Goal: Task Accomplishment & Management: Use online tool/utility

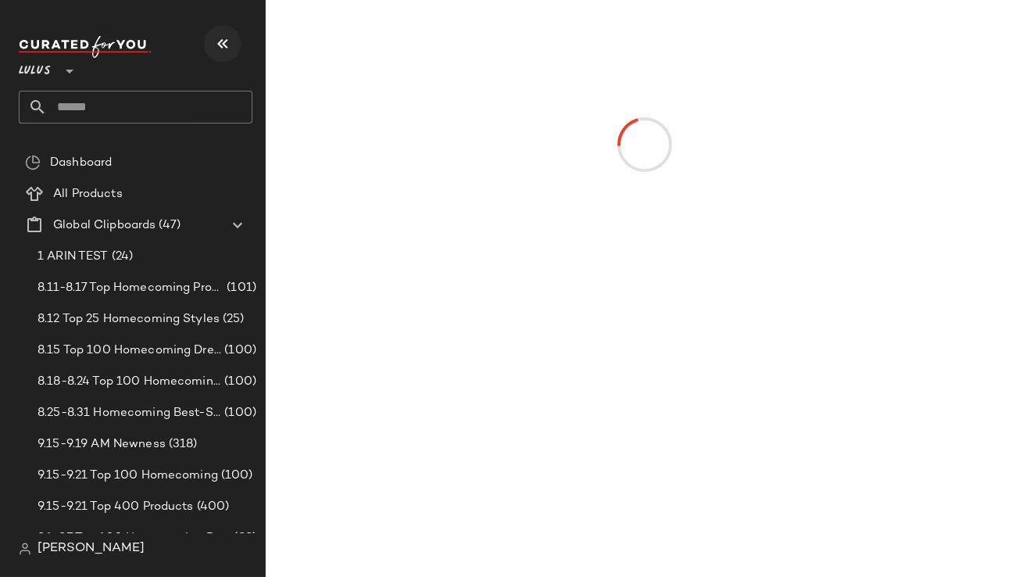
click at [226, 54] on button "button" at bounding box center [222, 43] width 37 height 37
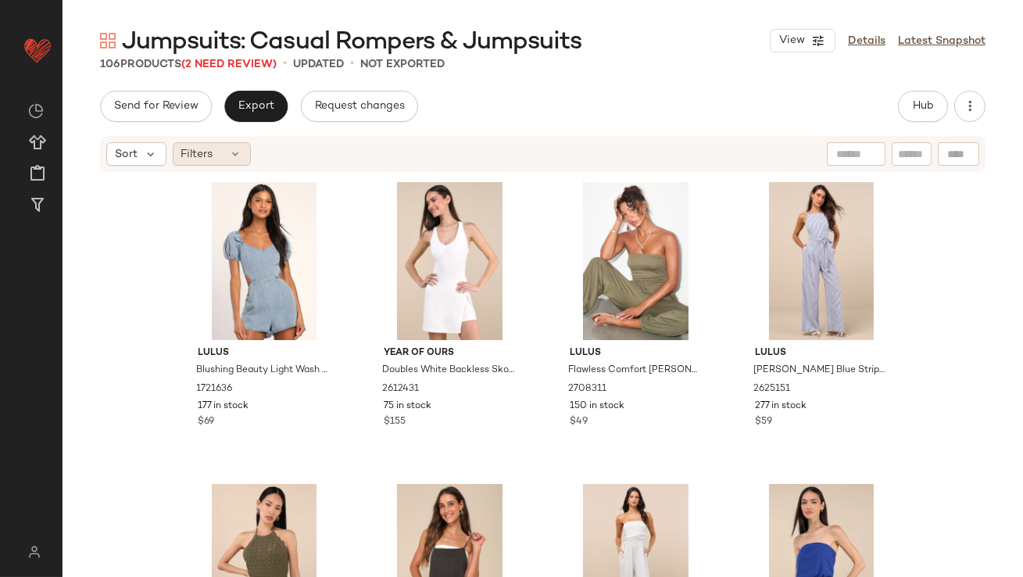
click at [224, 145] on div "Filters" at bounding box center [212, 153] width 78 height 23
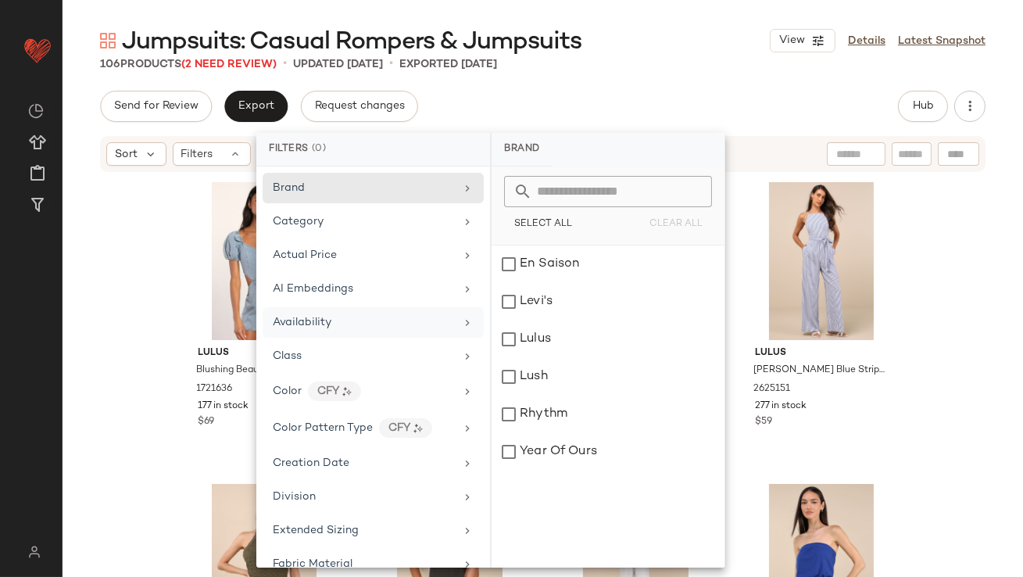
click at [310, 314] on div "Availability" at bounding box center [302, 322] width 59 height 16
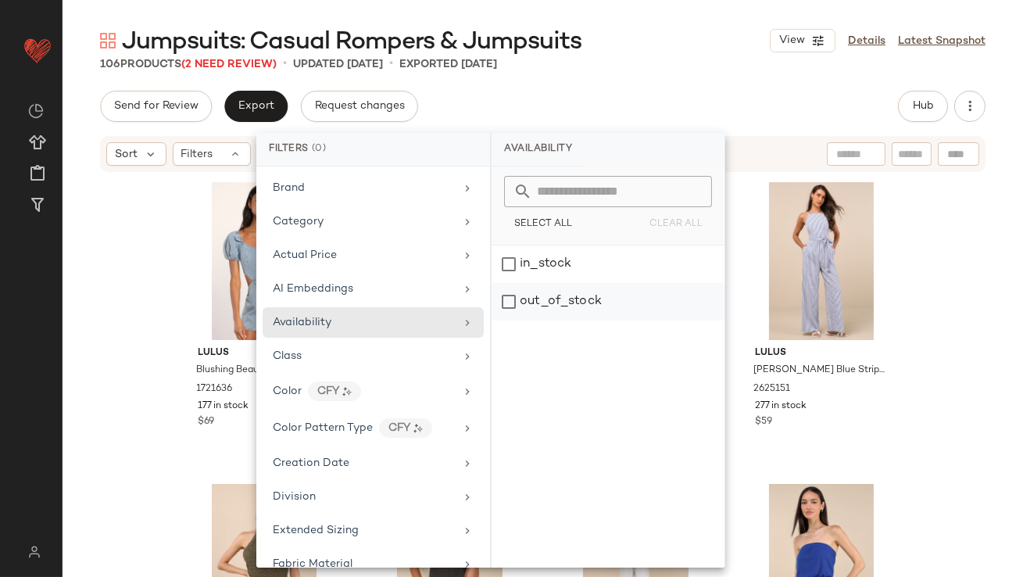
click at [549, 297] on div "out_of_stock" at bounding box center [607, 301] width 233 height 37
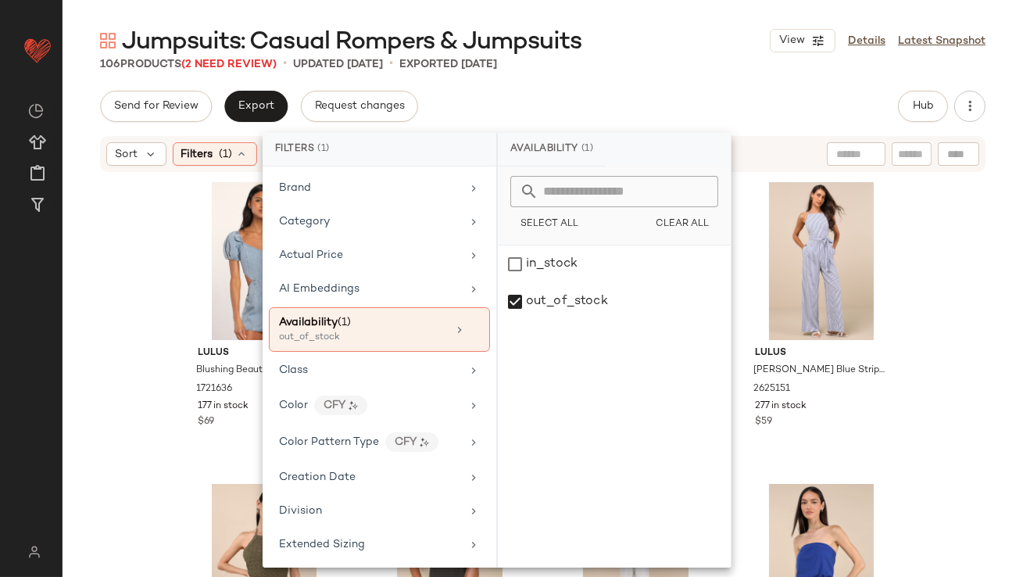
click at [607, 28] on div "Jumpsuits: Casual Rompers & Jumpsuits View Details Latest Snapshot" at bounding box center [542, 40] width 960 height 31
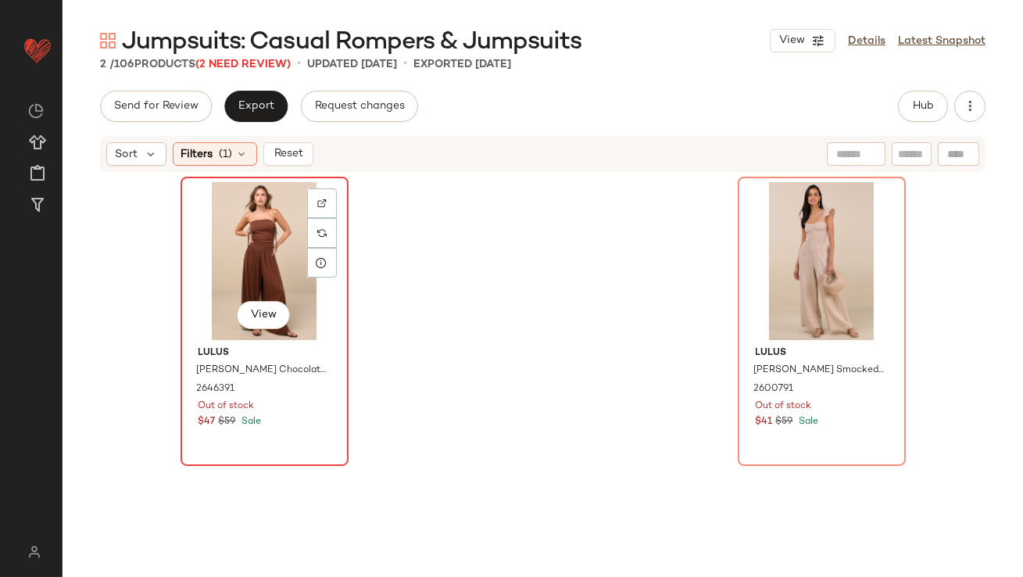
click at [259, 245] on div "View" at bounding box center [264, 261] width 157 height 158
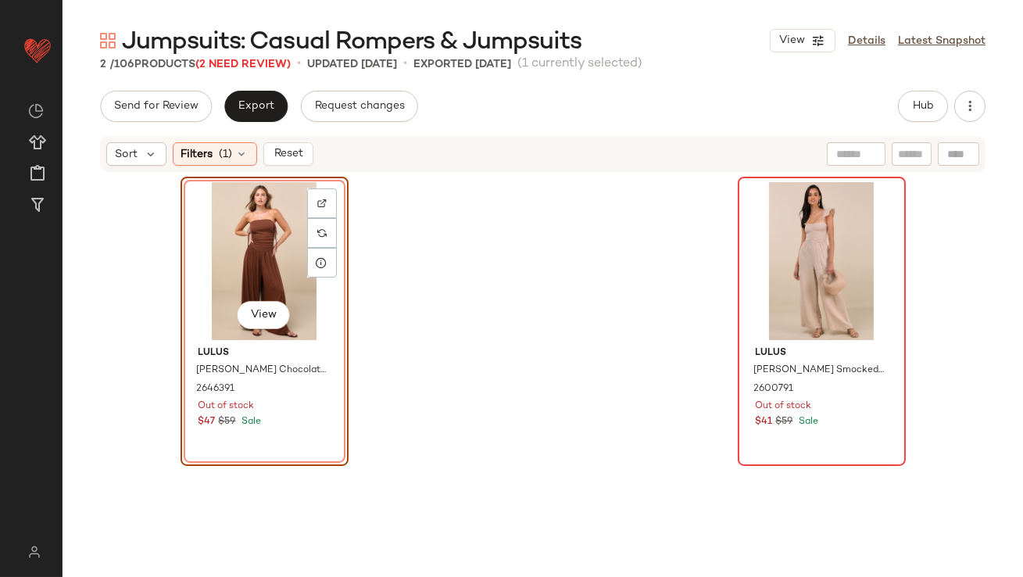
click at [749, 231] on div at bounding box center [821, 261] width 157 height 158
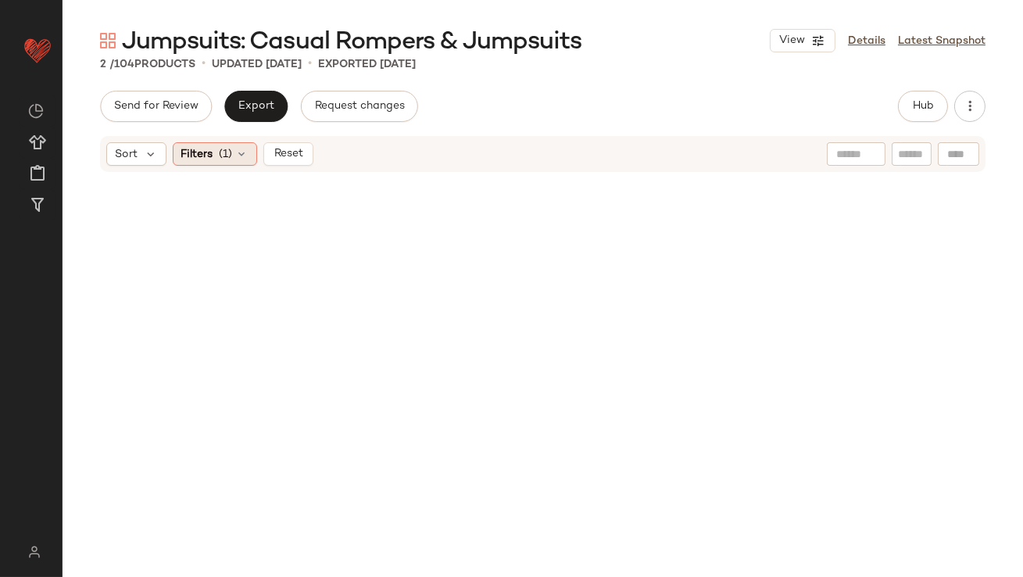
click at [220, 153] on span "(1)" at bounding box center [226, 154] width 13 height 16
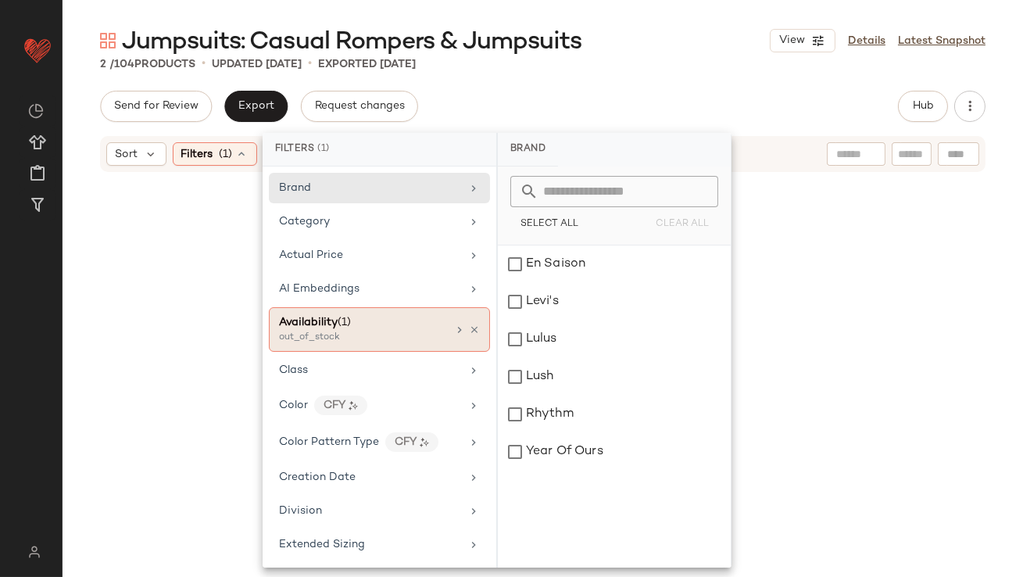
click at [469, 324] on icon at bounding box center [474, 329] width 11 height 11
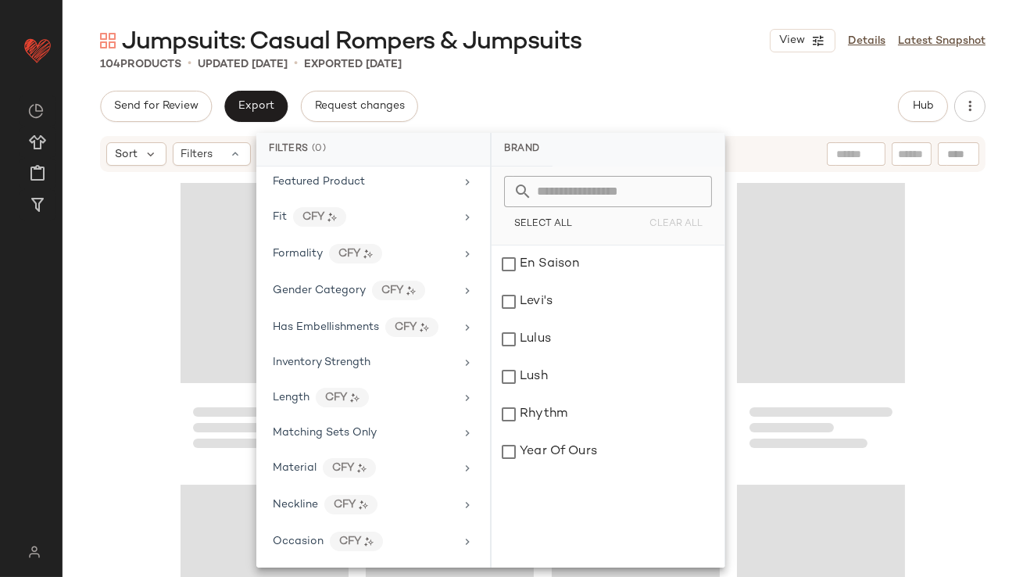
scroll to position [937, 0]
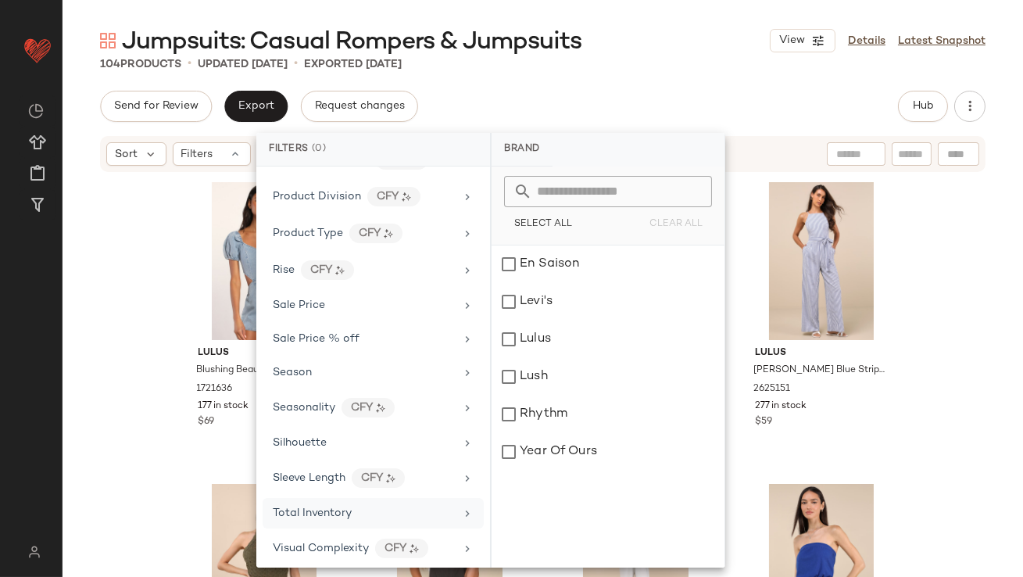
click at [363, 508] on div "Total Inventory" at bounding box center [364, 513] width 182 height 16
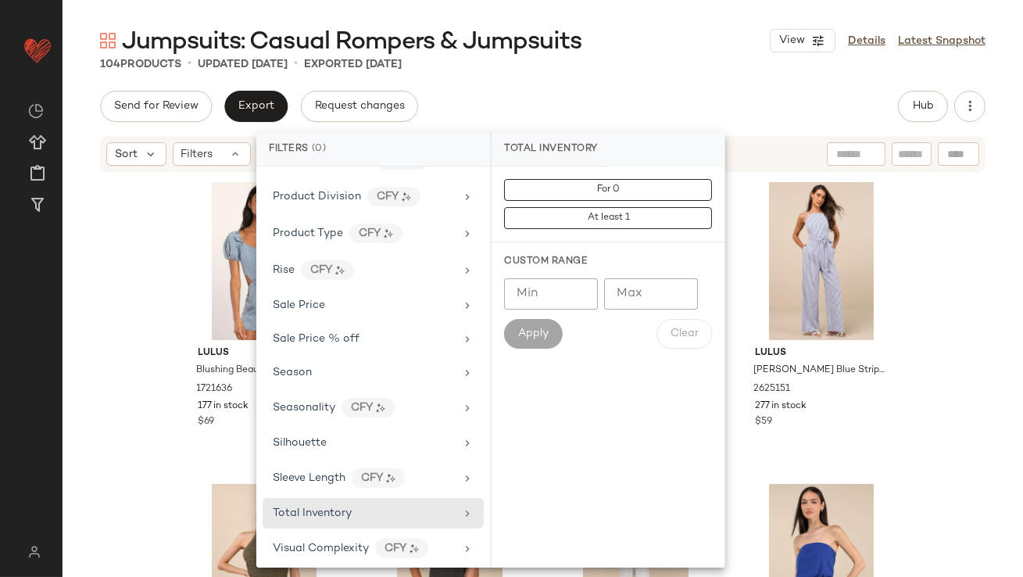
click at [649, 300] on input "Max" at bounding box center [651, 293] width 94 height 31
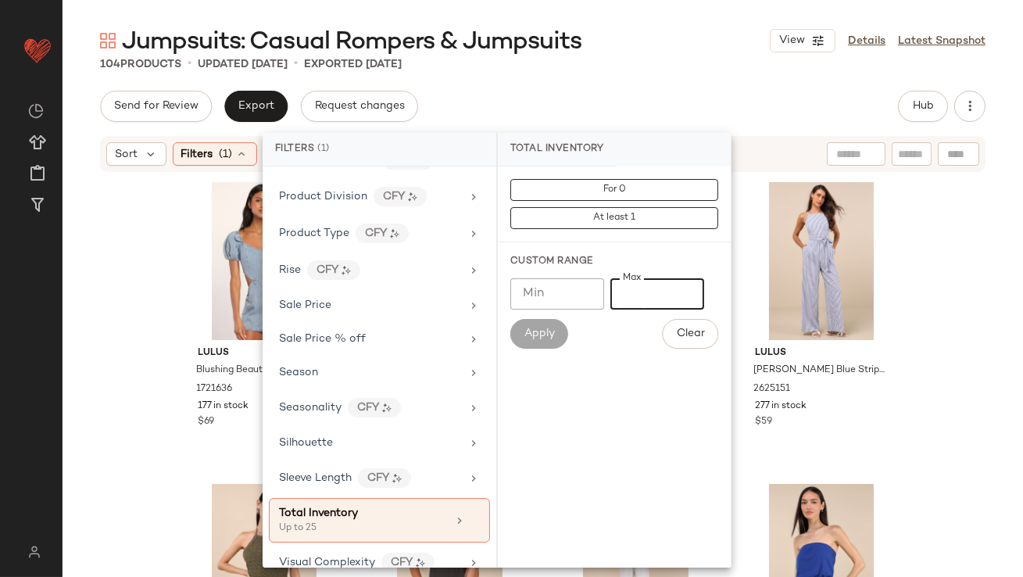
type input "**"
click at [645, 48] on div "Jumpsuits: Casual Rompers & Jumpsuits View Details Latest Snapshot" at bounding box center [542, 40] width 960 height 31
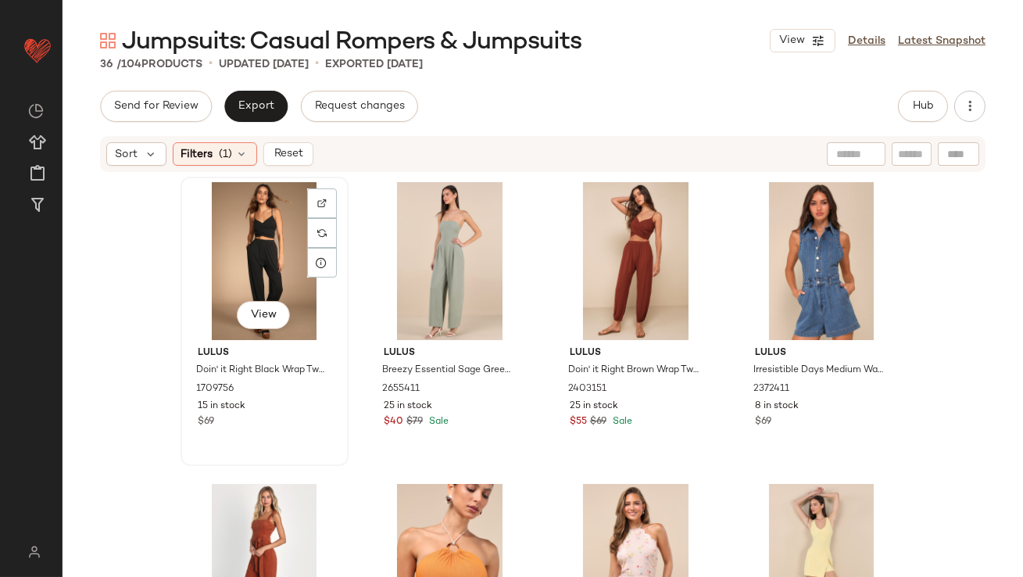
click at [221, 255] on div "View" at bounding box center [264, 261] width 157 height 158
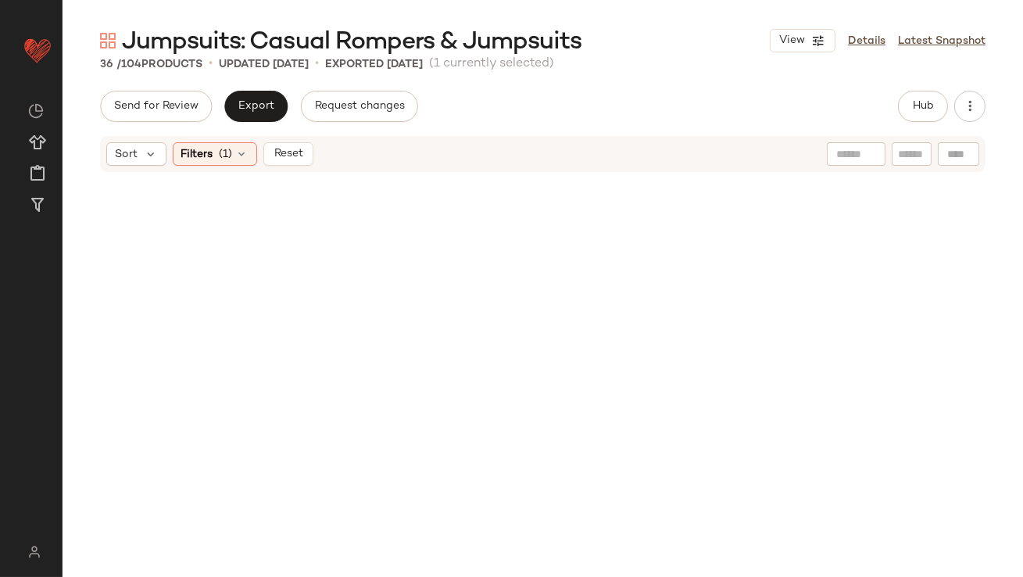
scroll to position [2266, 0]
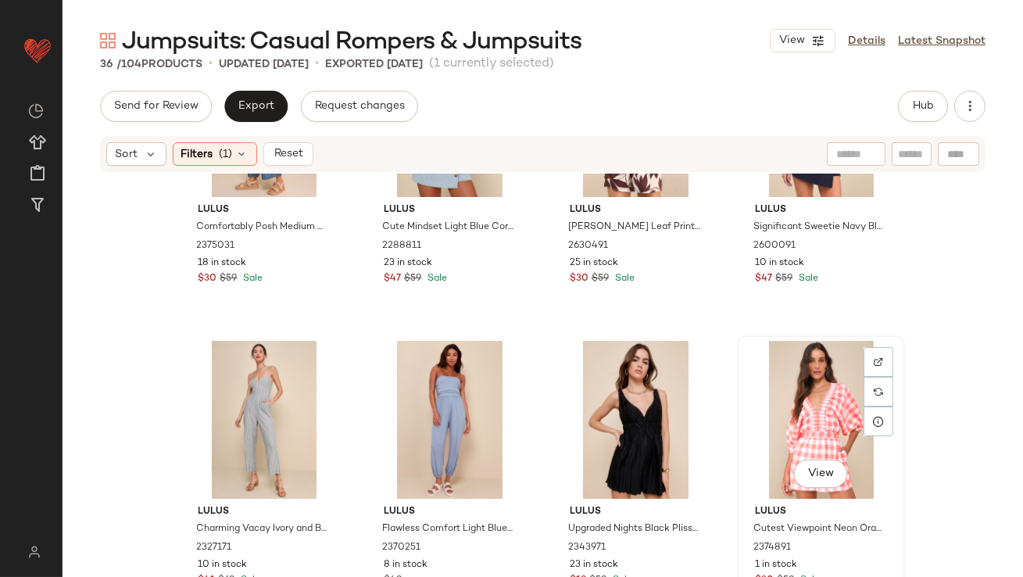
click at [791, 404] on div "View" at bounding box center [820, 420] width 157 height 158
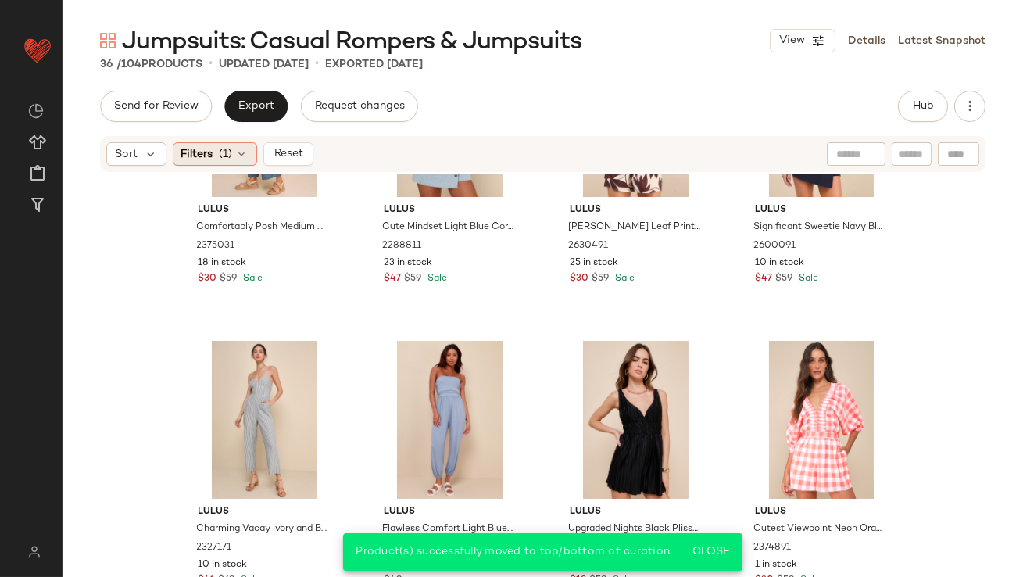
click at [209, 146] on span "Filters" at bounding box center [197, 154] width 32 height 16
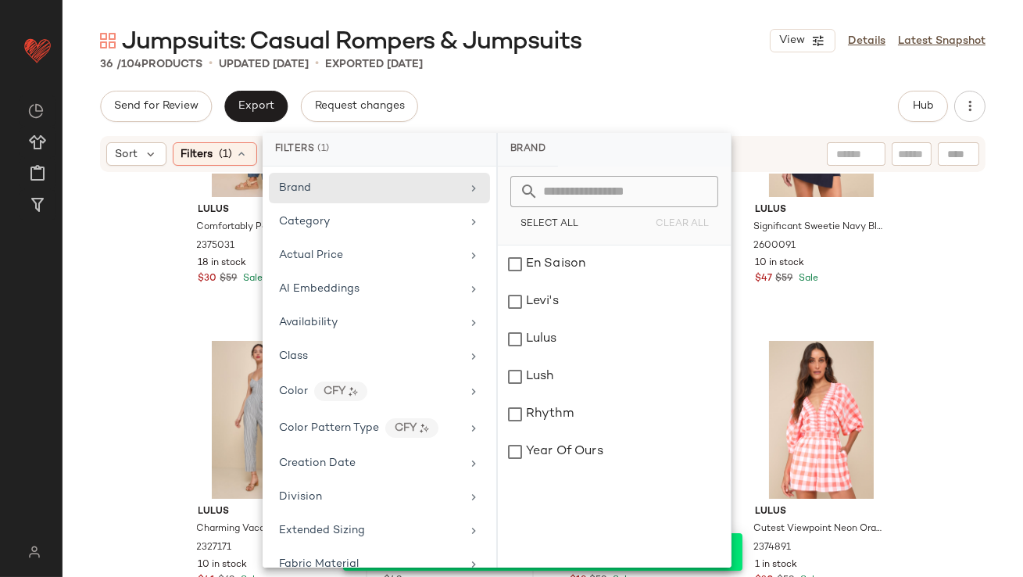
scroll to position [952, 0]
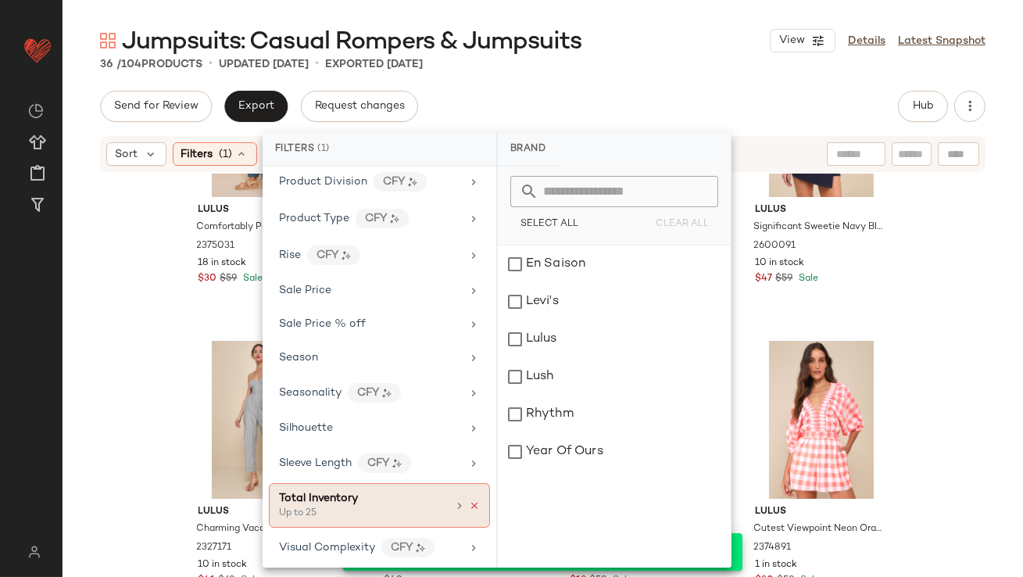
click at [469, 500] on icon at bounding box center [474, 505] width 11 height 11
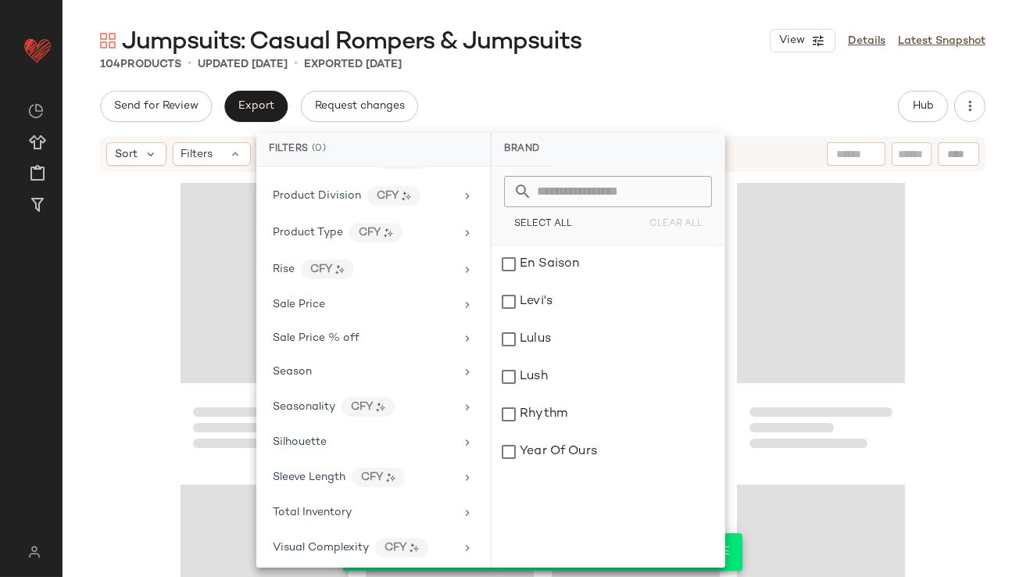
click at [628, 116] on div "Send for Review Export Request changes Hub" at bounding box center [542, 106] width 885 height 31
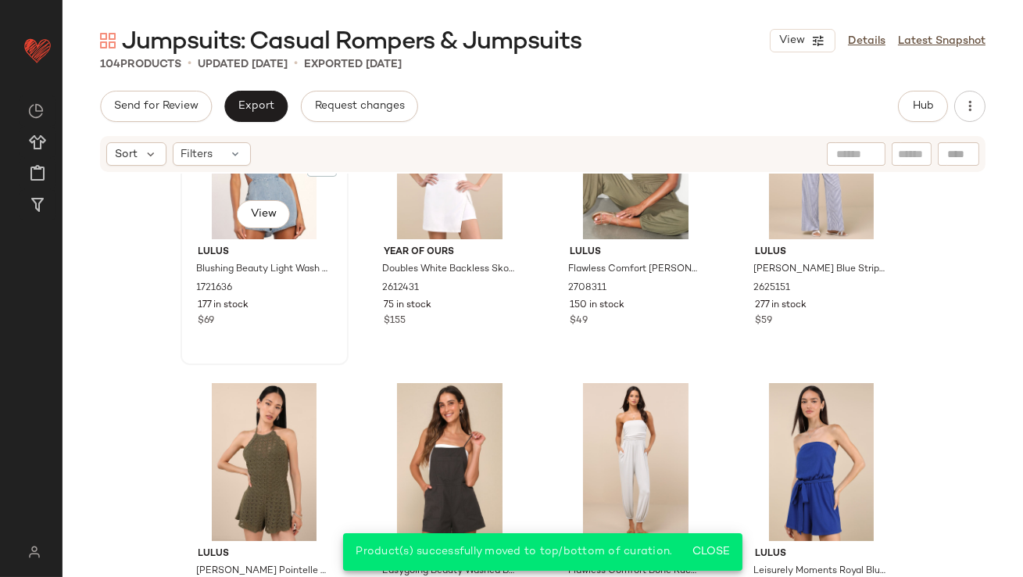
scroll to position [179, 0]
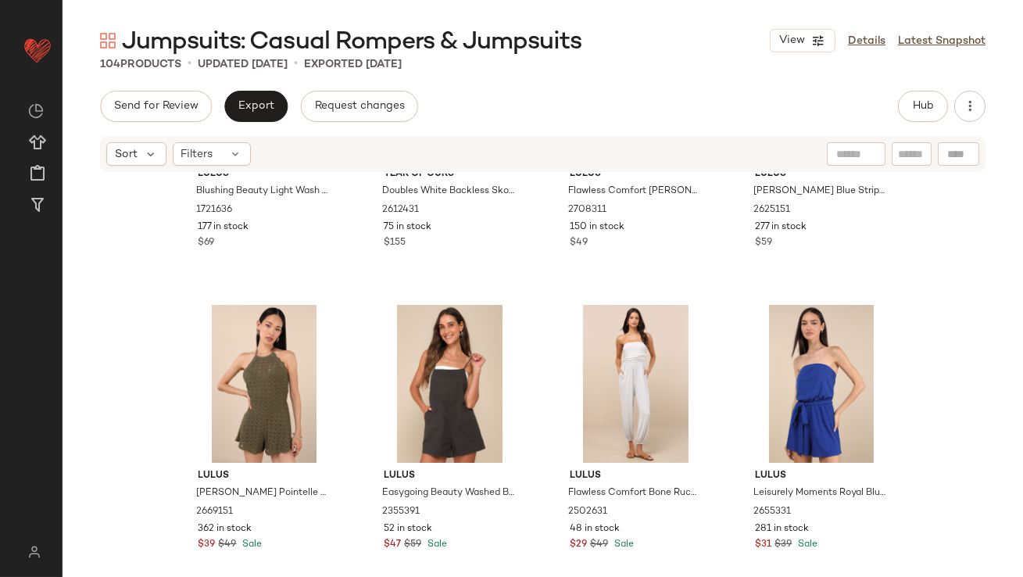
click at [246, 122] on div "Send for Review Export Request changes Hub Sort Filters Lulus Blushing Beauty L…" at bounding box center [542, 367] width 960 height 552
click at [259, 116] on button "Export" at bounding box center [255, 106] width 63 height 31
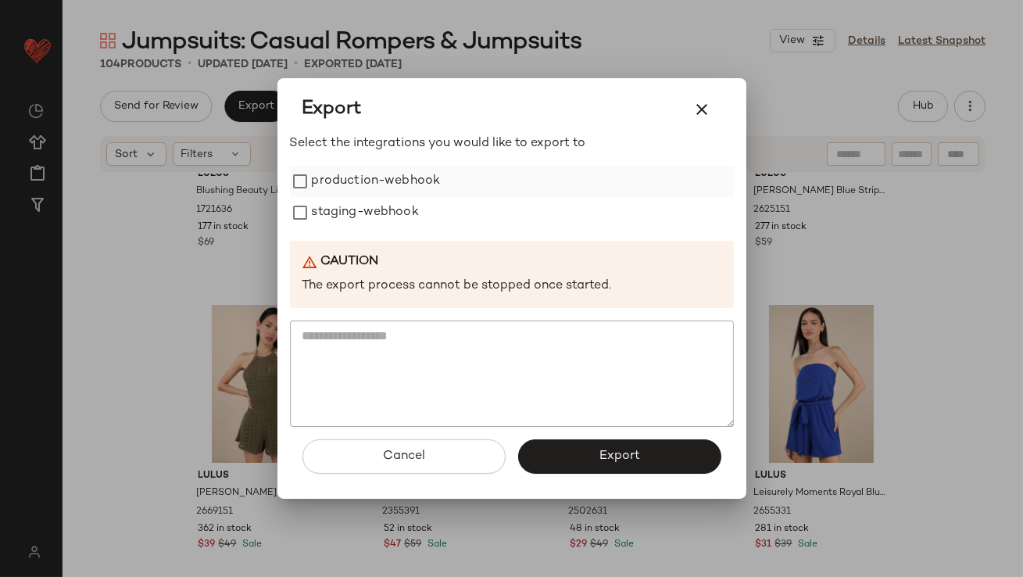
click at [372, 190] on label "production-webhook" at bounding box center [376, 181] width 129 height 31
click at [372, 212] on label "staging-webhook" at bounding box center [365, 212] width 107 height 31
click at [566, 453] on button "Export" at bounding box center [619, 456] width 203 height 34
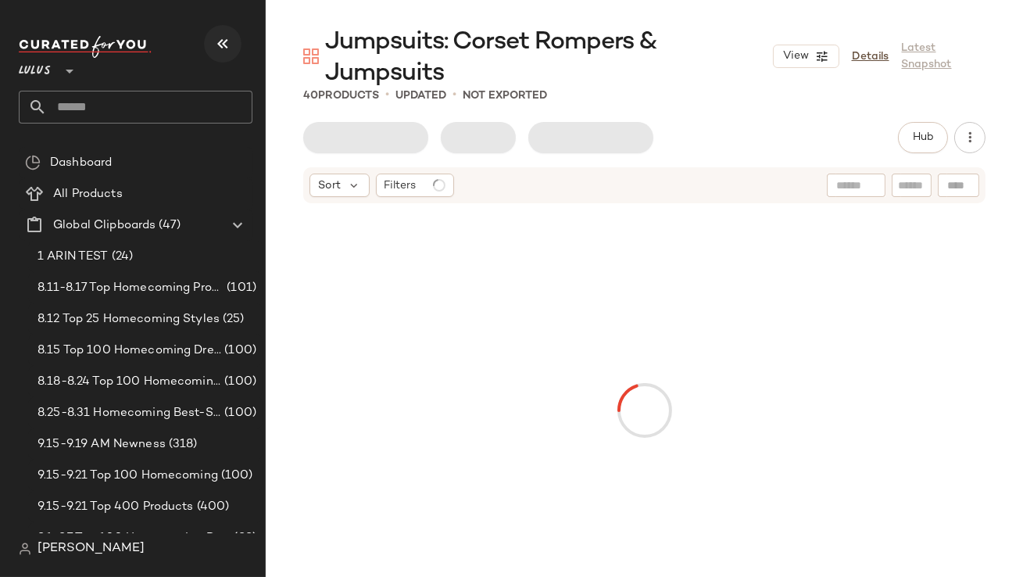
click at [216, 44] on icon "button" at bounding box center [222, 43] width 19 height 19
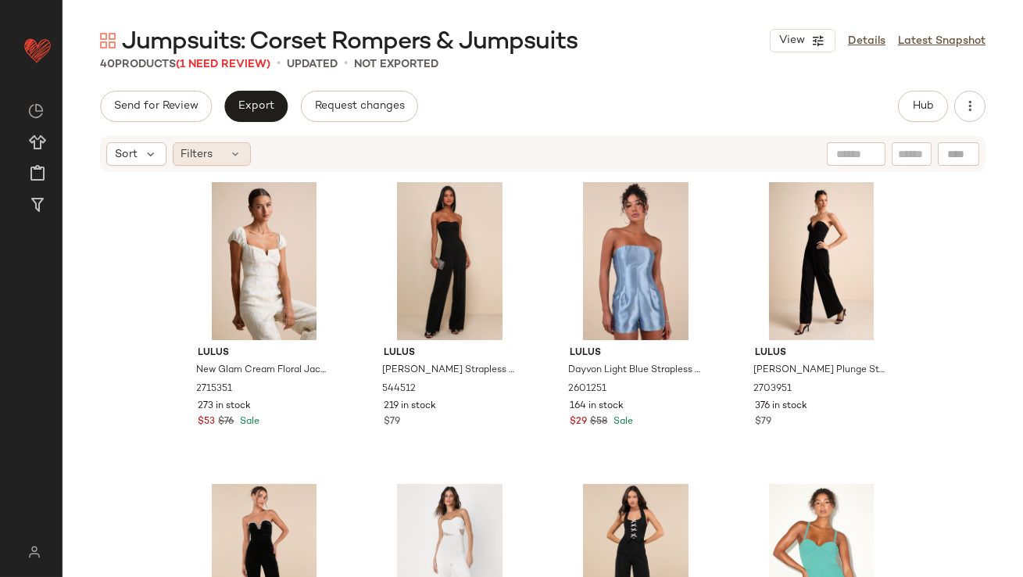
click at [216, 148] on div "Filters" at bounding box center [212, 153] width 78 height 23
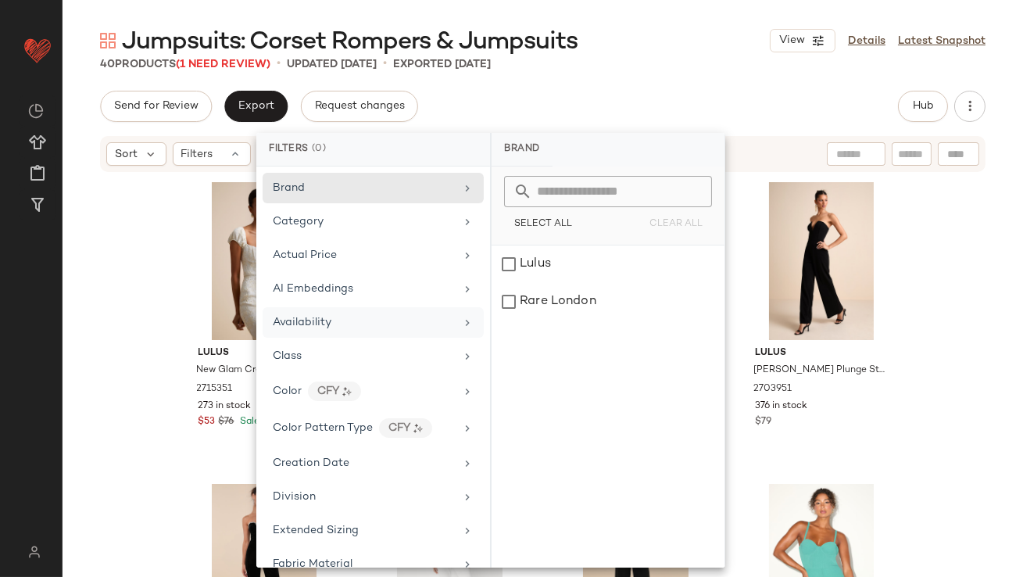
click at [300, 314] on div "Availability" at bounding box center [302, 322] width 59 height 16
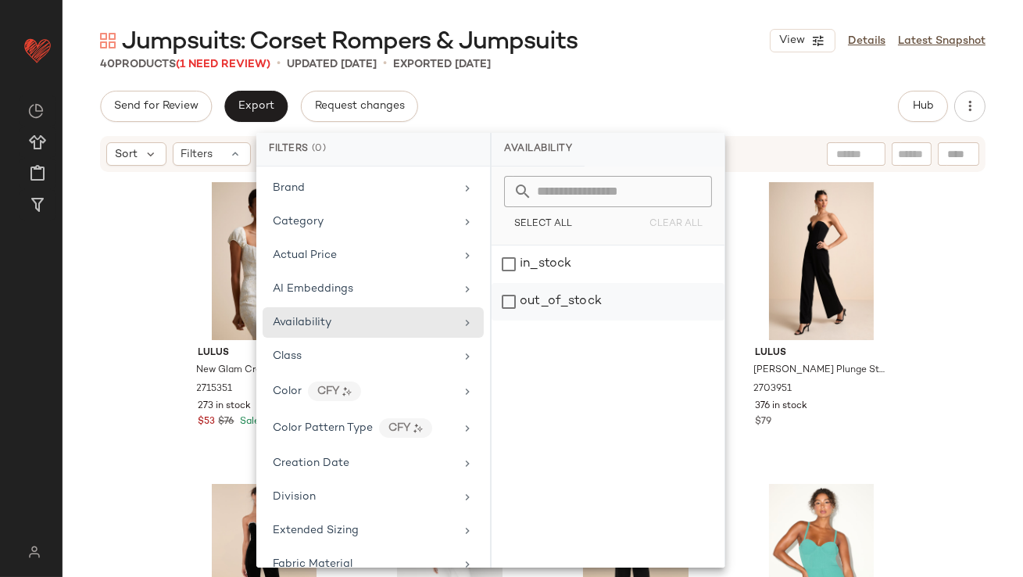
click at [549, 293] on div "out_of_stock" at bounding box center [607, 301] width 233 height 37
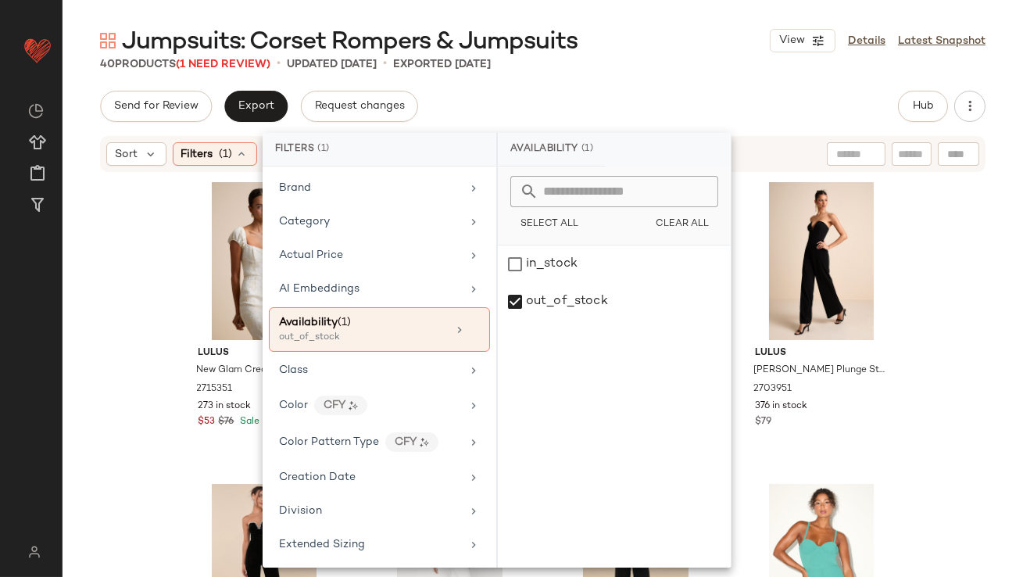
click at [651, 77] on div "Jumpsuits: Corset Rompers & Jumpsuits View Details Latest Snapshot 40 Products …" at bounding box center [542, 301] width 960 height 552
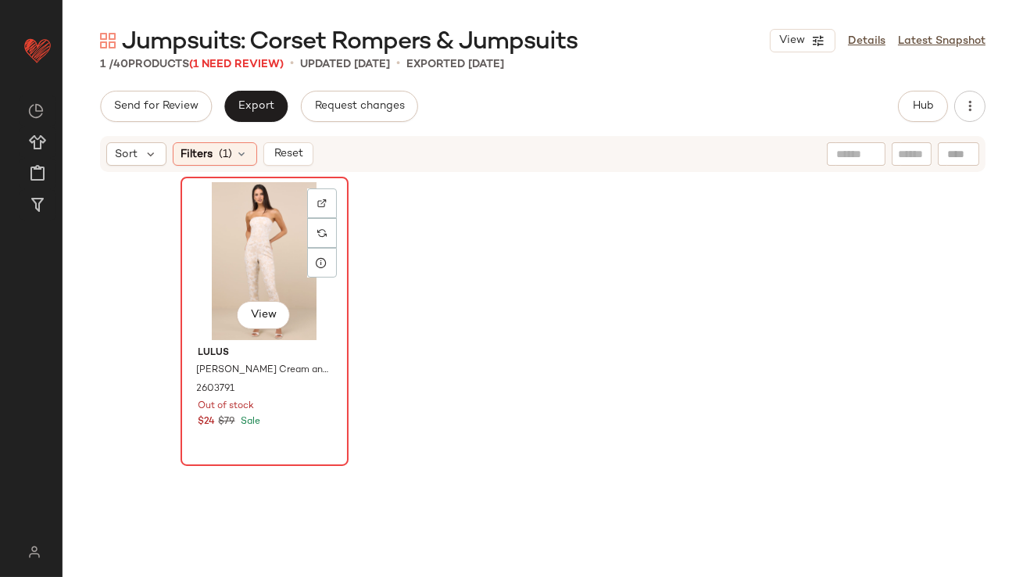
click at [186, 268] on div "View" at bounding box center [264, 261] width 157 height 158
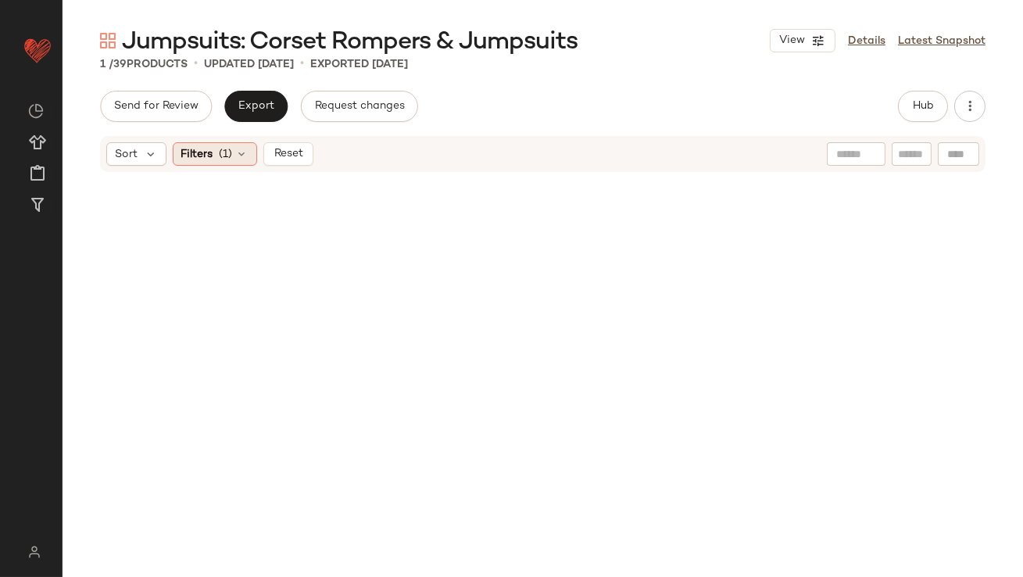
click at [228, 147] on span "(1)" at bounding box center [226, 154] width 13 height 16
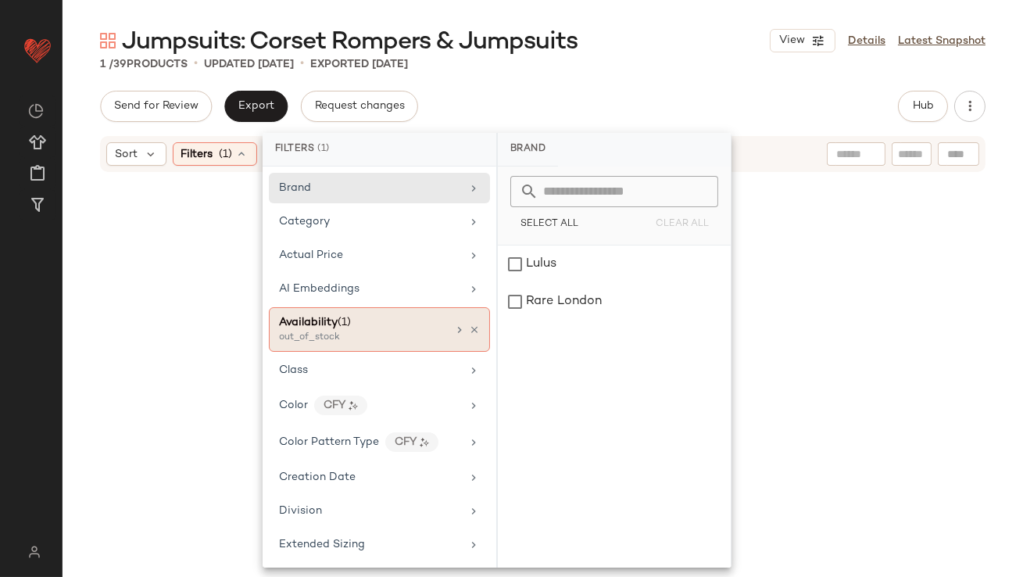
click at [469, 330] on icon at bounding box center [474, 329] width 11 height 11
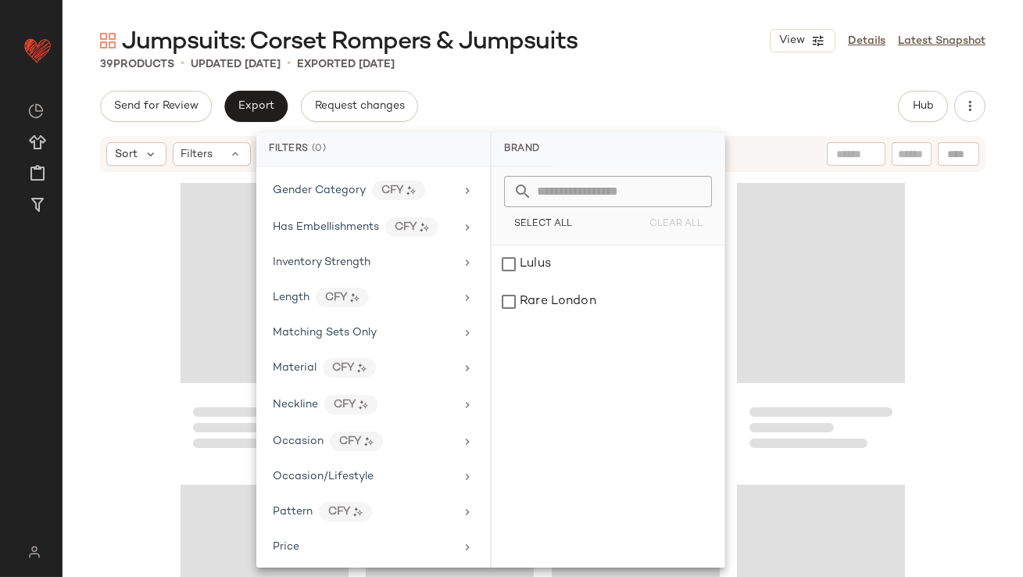
scroll to position [971, 0]
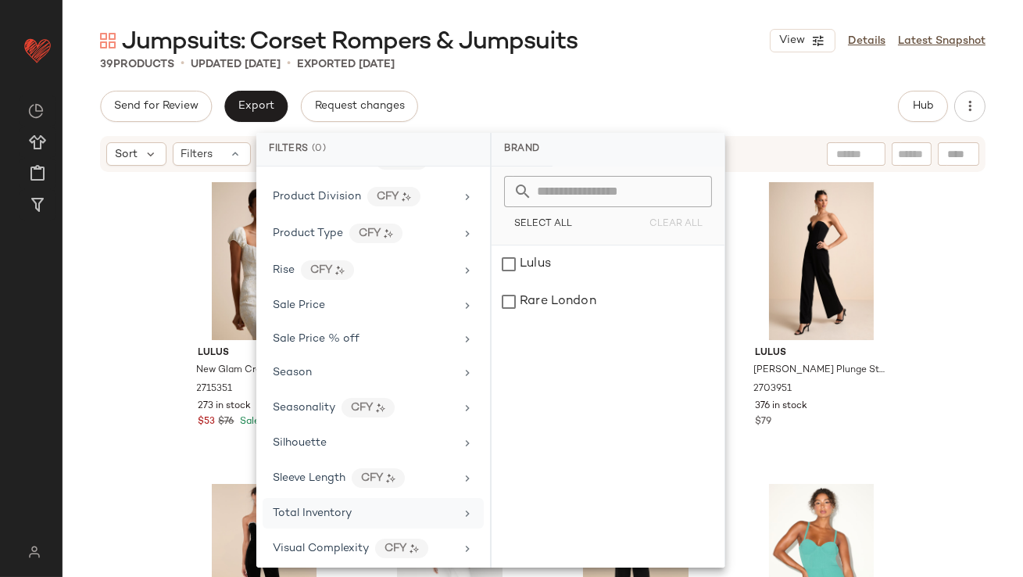
click at [354, 510] on div "Total Inventory" at bounding box center [364, 513] width 182 height 16
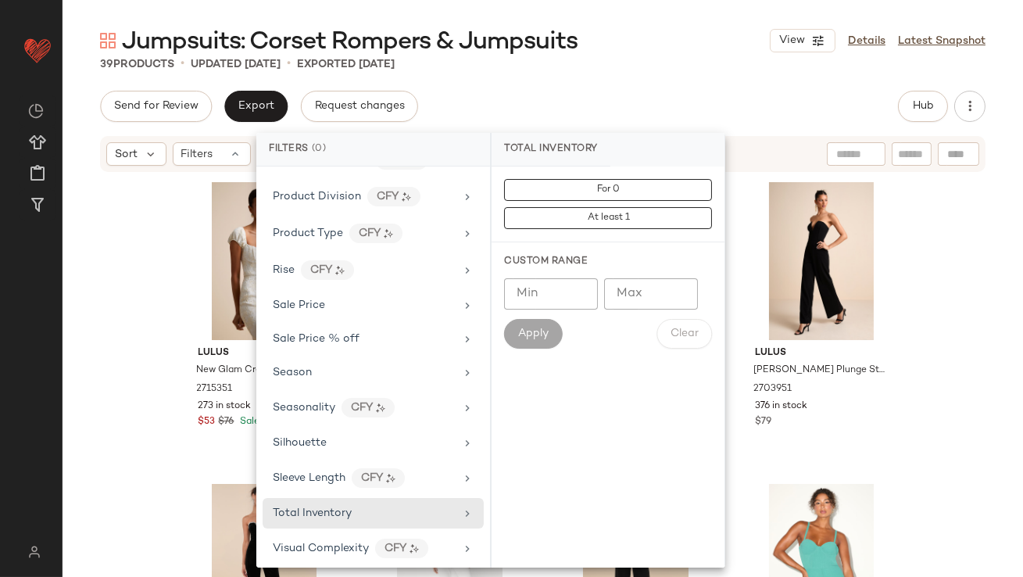
click at [655, 306] on input "Max" at bounding box center [651, 293] width 94 height 31
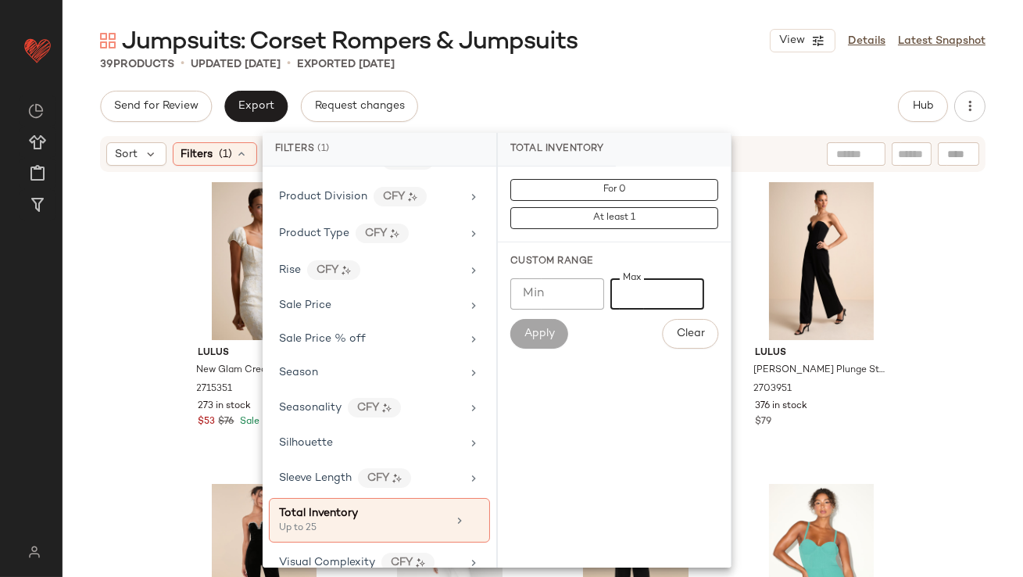
type input "**"
click at [640, 62] on div "39 Products • updated Sep 22nd • Exported Sep 19th" at bounding box center [542, 64] width 960 height 16
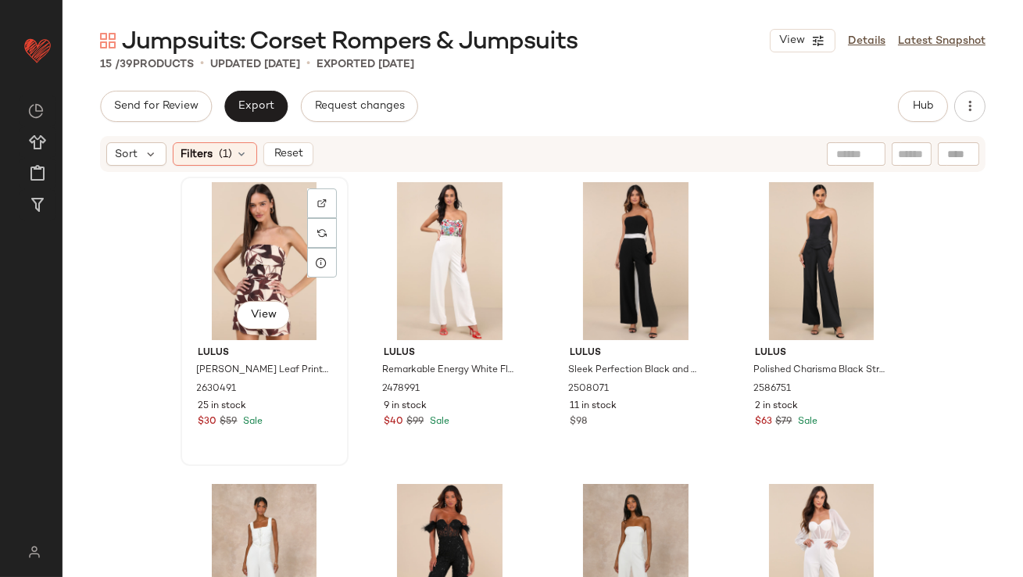
click at [252, 247] on div "View" at bounding box center [264, 261] width 157 height 158
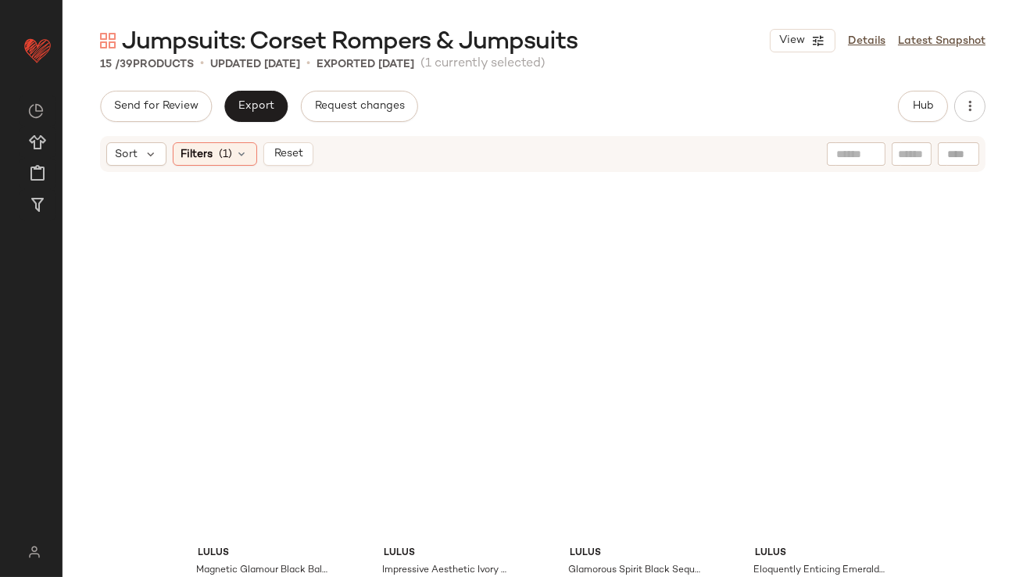
scroll to position [759, 0]
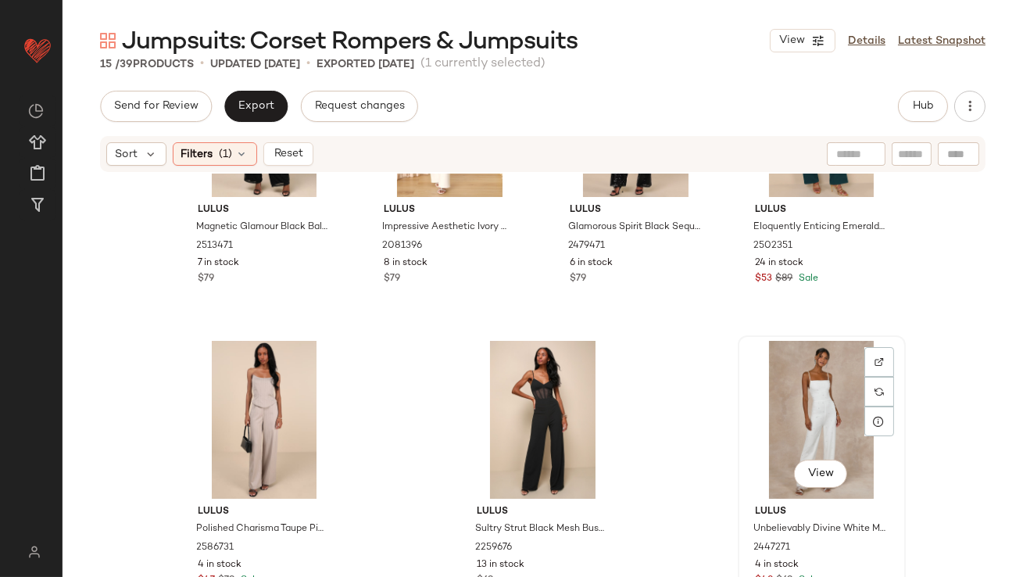
click at [818, 386] on div "View" at bounding box center [821, 420] width 157 height 158
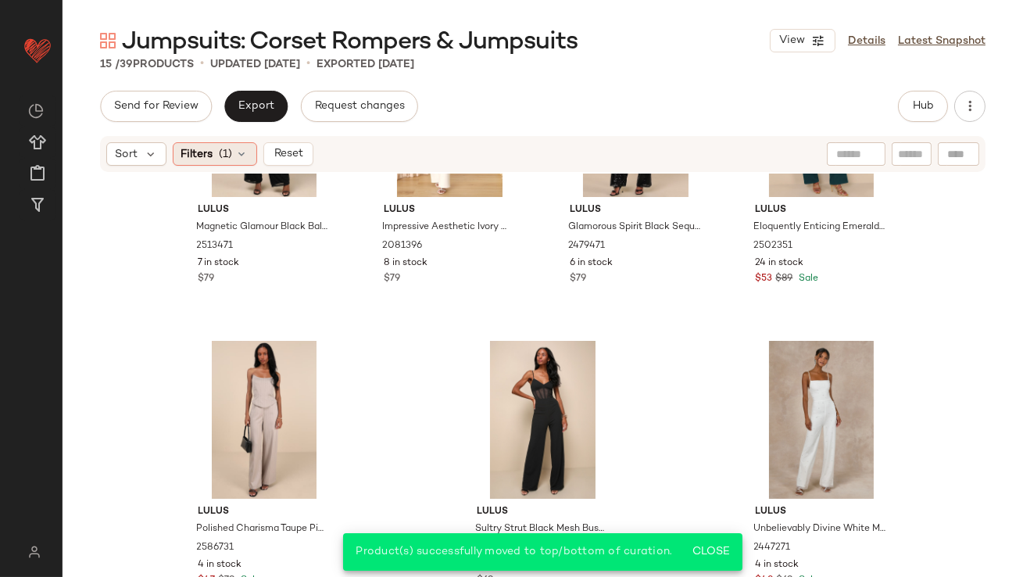
click at [247, 146] on div "Filters (1)" at bounding box center [215, 153] width 84 height 23
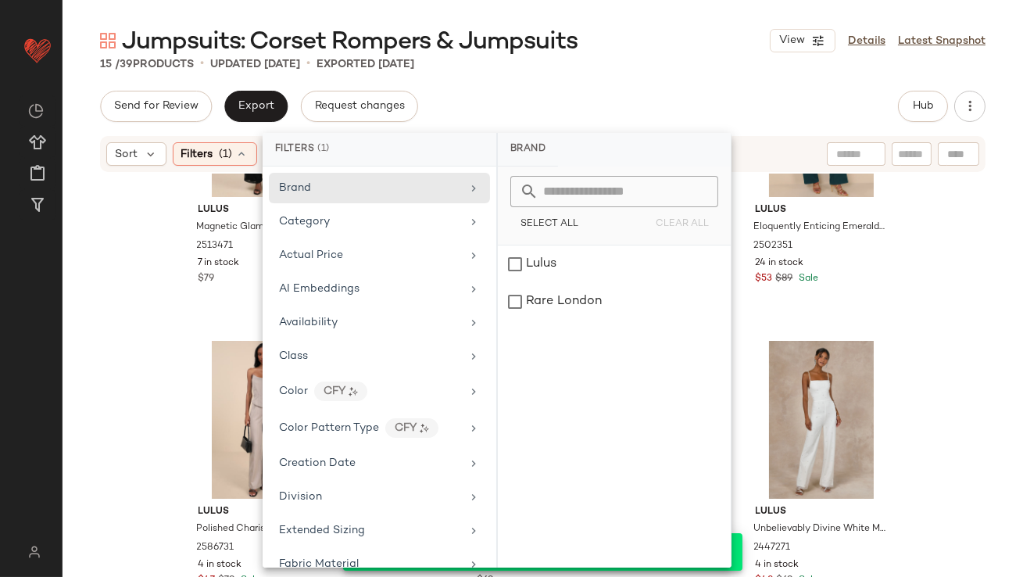
scroll to position [985, 0]
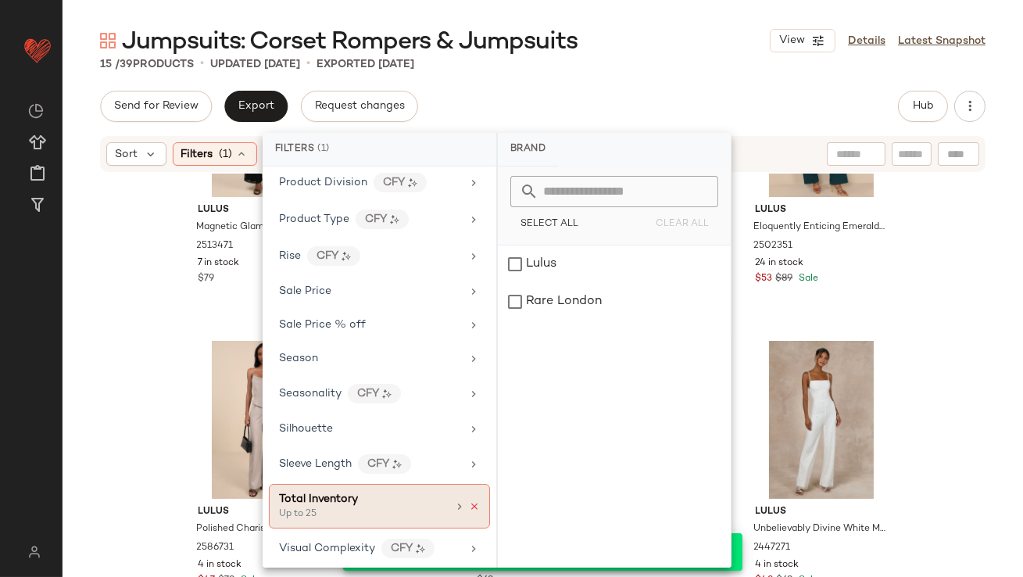
click at [469, 501] on icon at bounding box center [474, 506] width 11 height 11
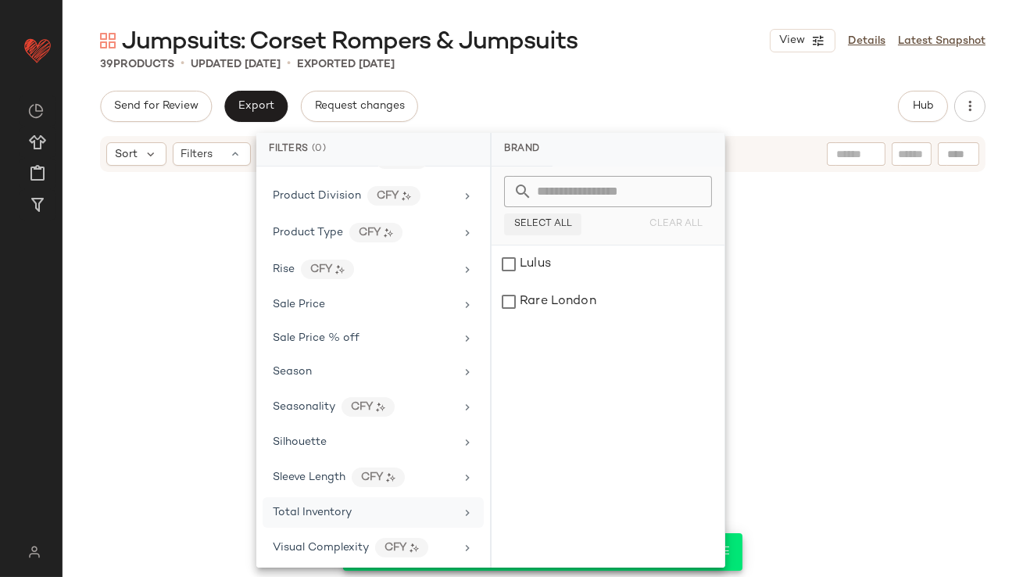
scroll to position [2568, 0]
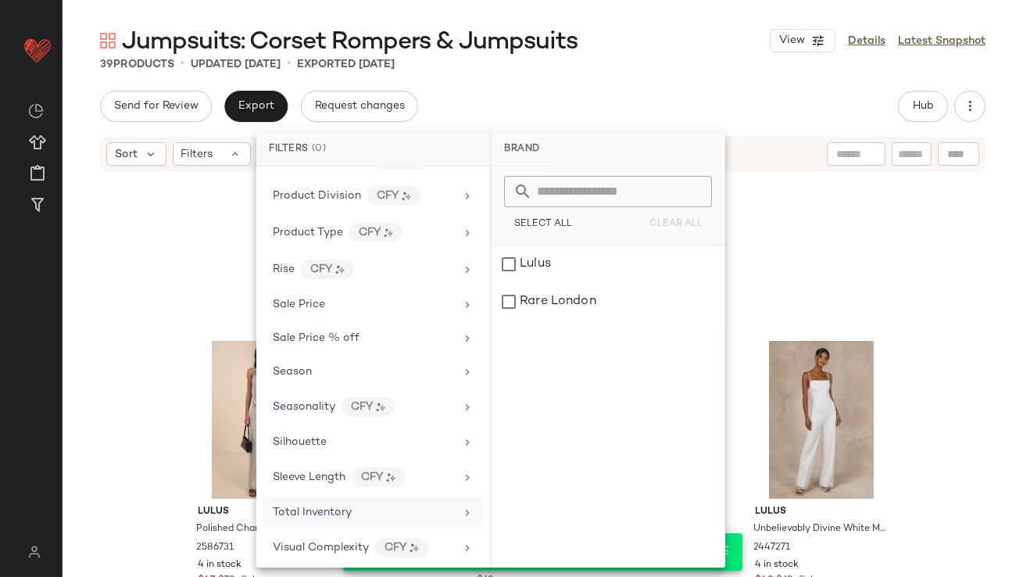
click at [630, 66] on div "39 Products • updated Sep 22nd • Exported Sep 19th" at bounding box center [542, 64] width 960 height 16
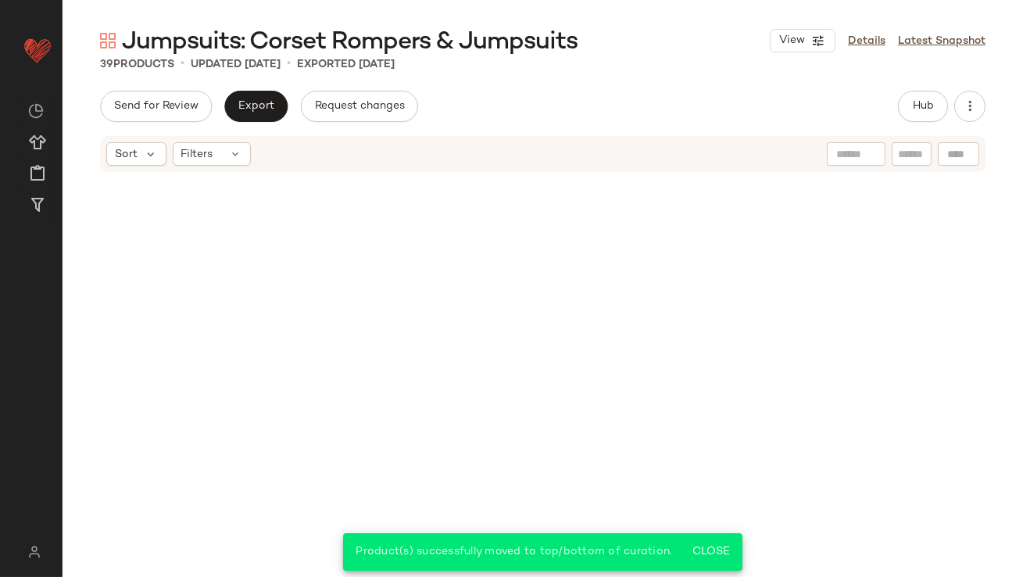
scroll to position [0, 0]
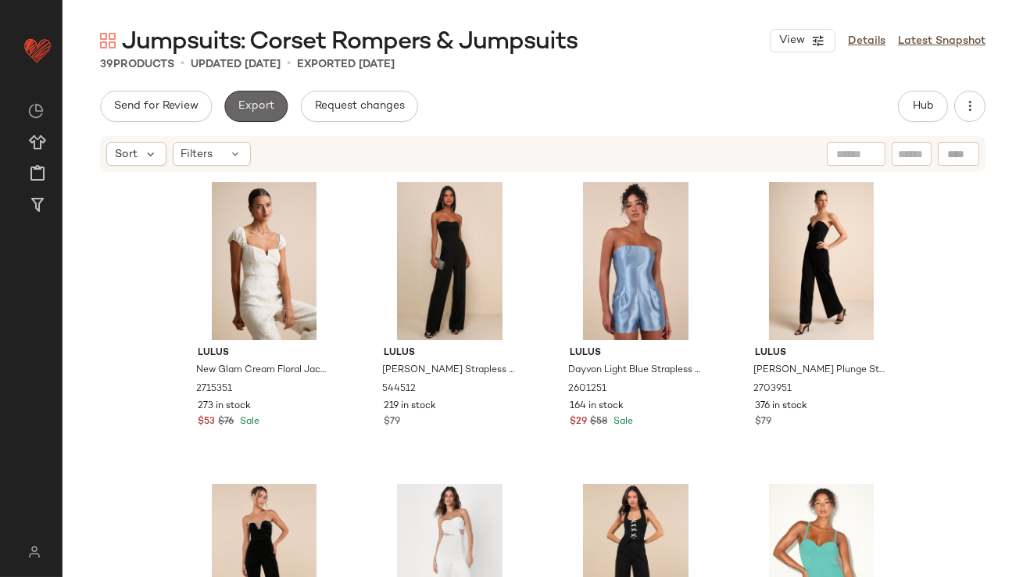
click at [246, 111] on span "Export" at bounding box center [255, 106] width 37 height 12
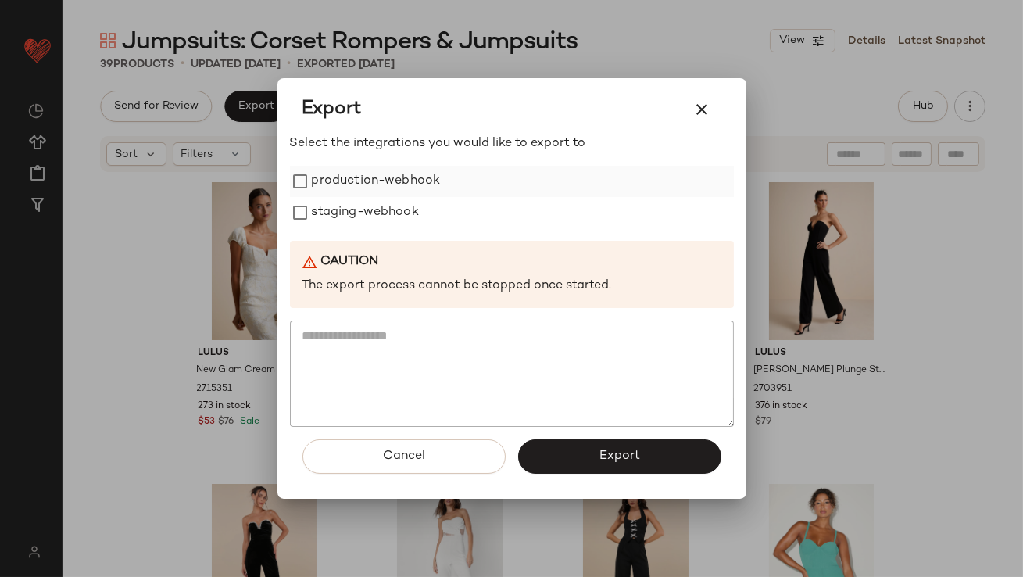
click at [359, 189] on label "production-webhook" at bounding box center [376, 181] width 129 height 31
click at [353, 214] on label "staging-webhook" at bounding box center [365, 212] width 107 height 31
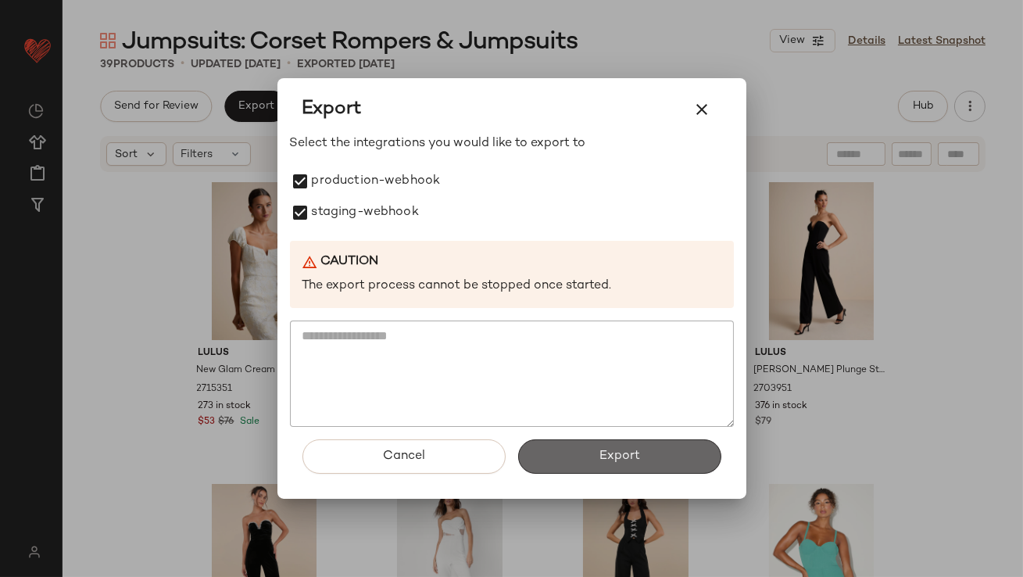
click at [555, 465] on button "Export" at bounding box center [619, 456] width 203 height 34
